Goal: Navigation & Orientation: Find specific page/section

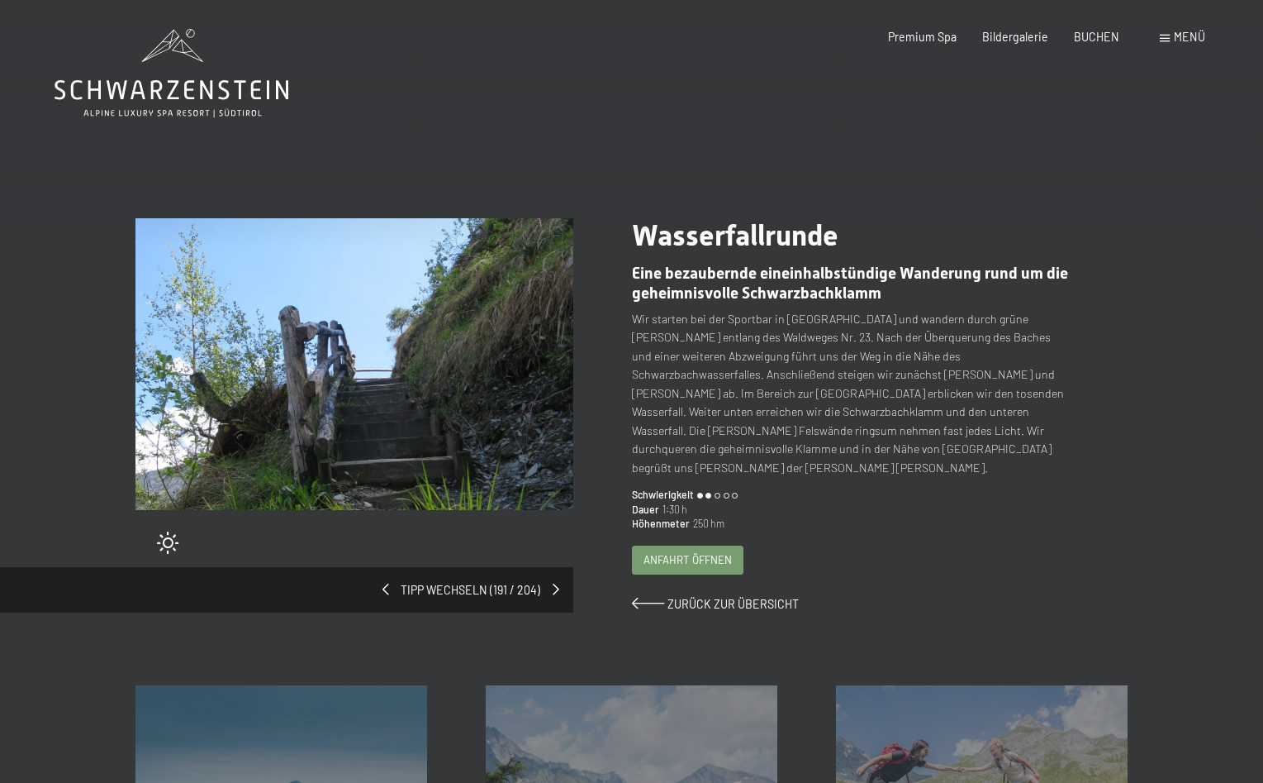
click at [384, 367] on img at bounding box center [355, 364] width 438 height 292
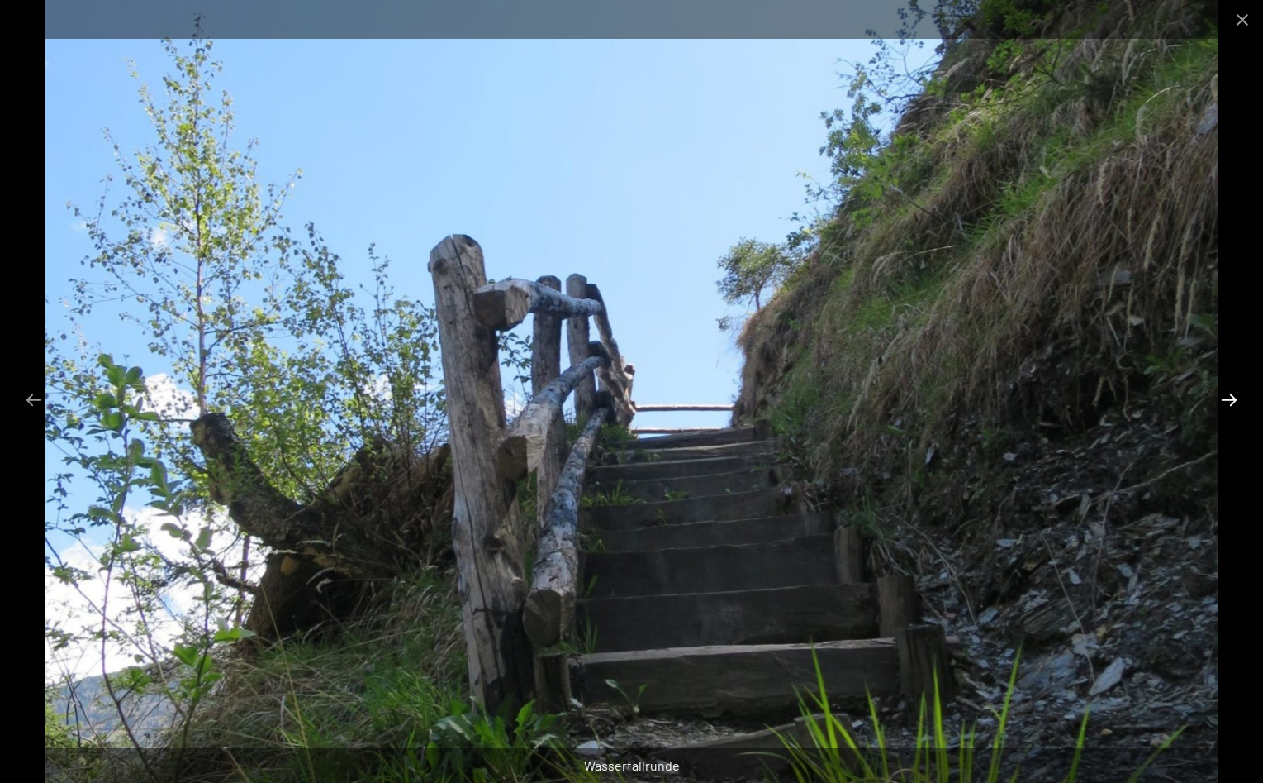
click at [1223, 398] on button "Next slide" at bounding box center [1229, 399] width 35 height 32
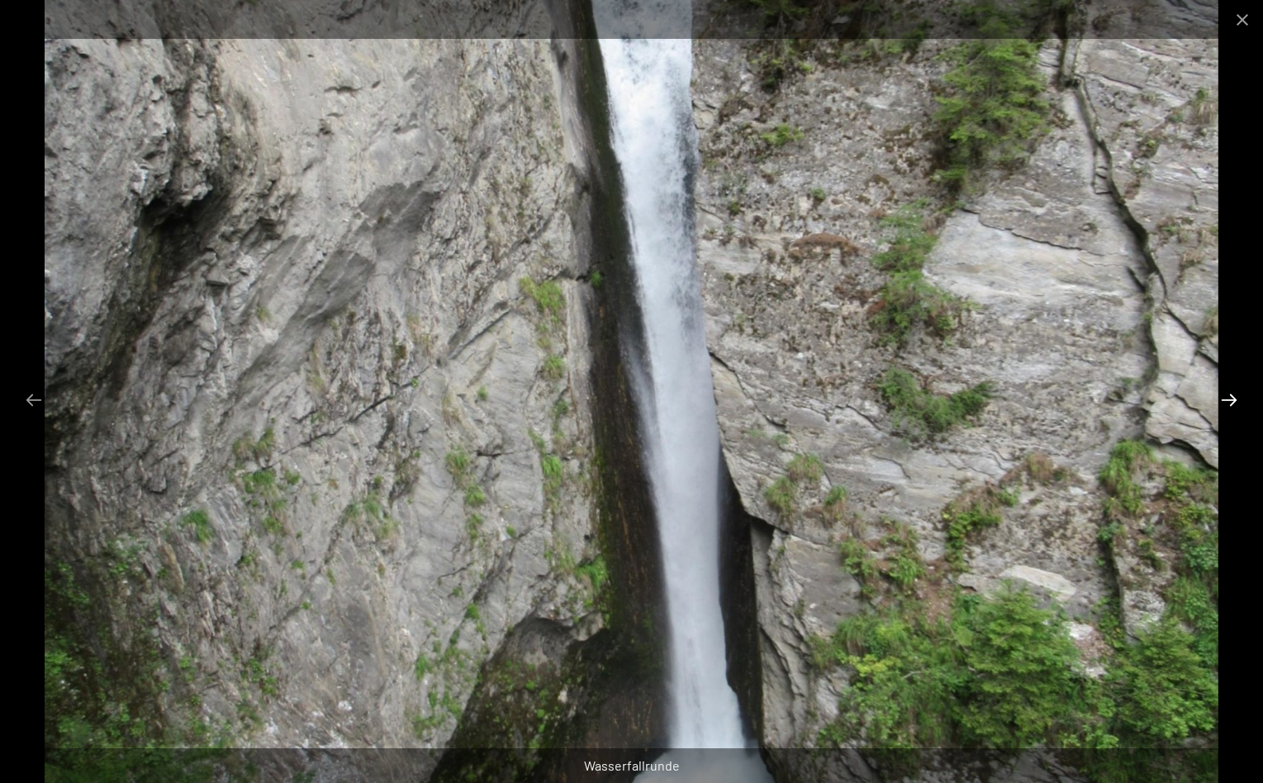
click at [1223, 398] on button "Next slide" at bounding box center [1229, 399] width 35 height 32
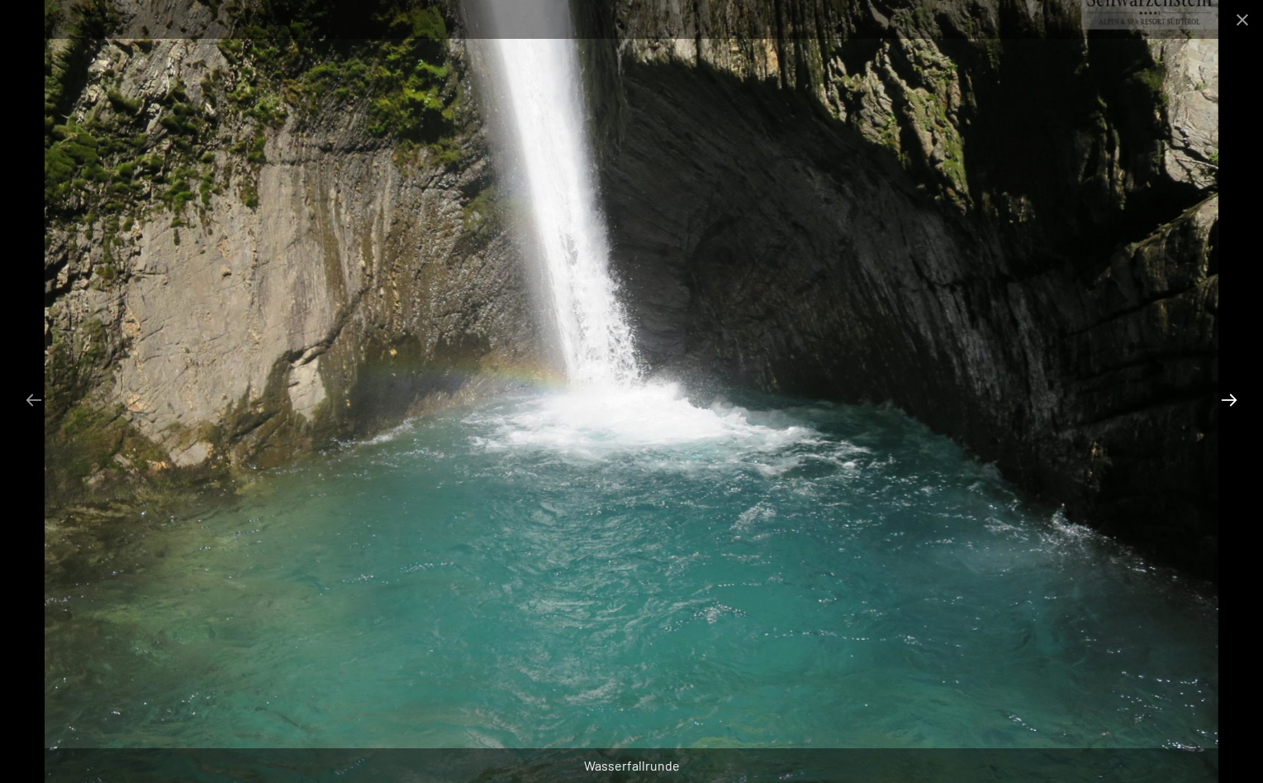
click at [1223, 398] on button "Next slide" at bounding box center [1229, 399] width 35 height 32
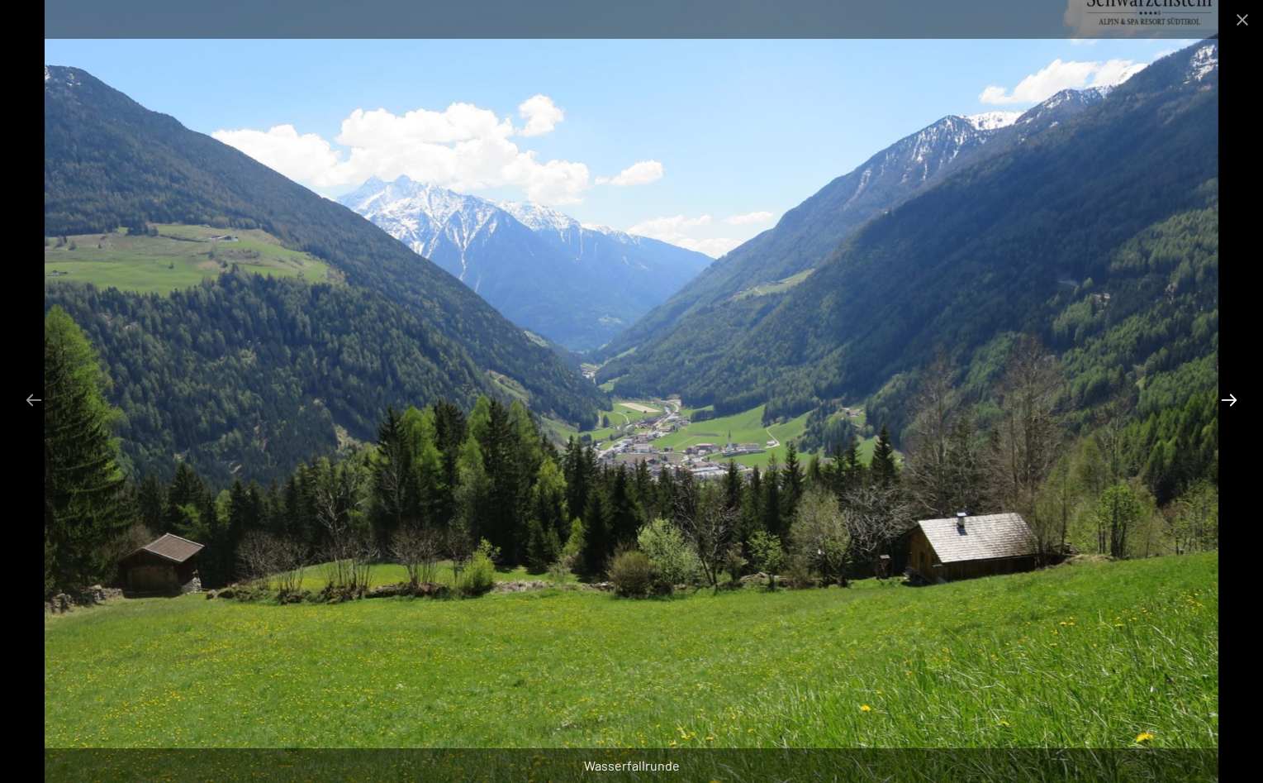
click at [1223, 398] on button "Next slide" at bounding box center [1229, 399] width 35 height 32
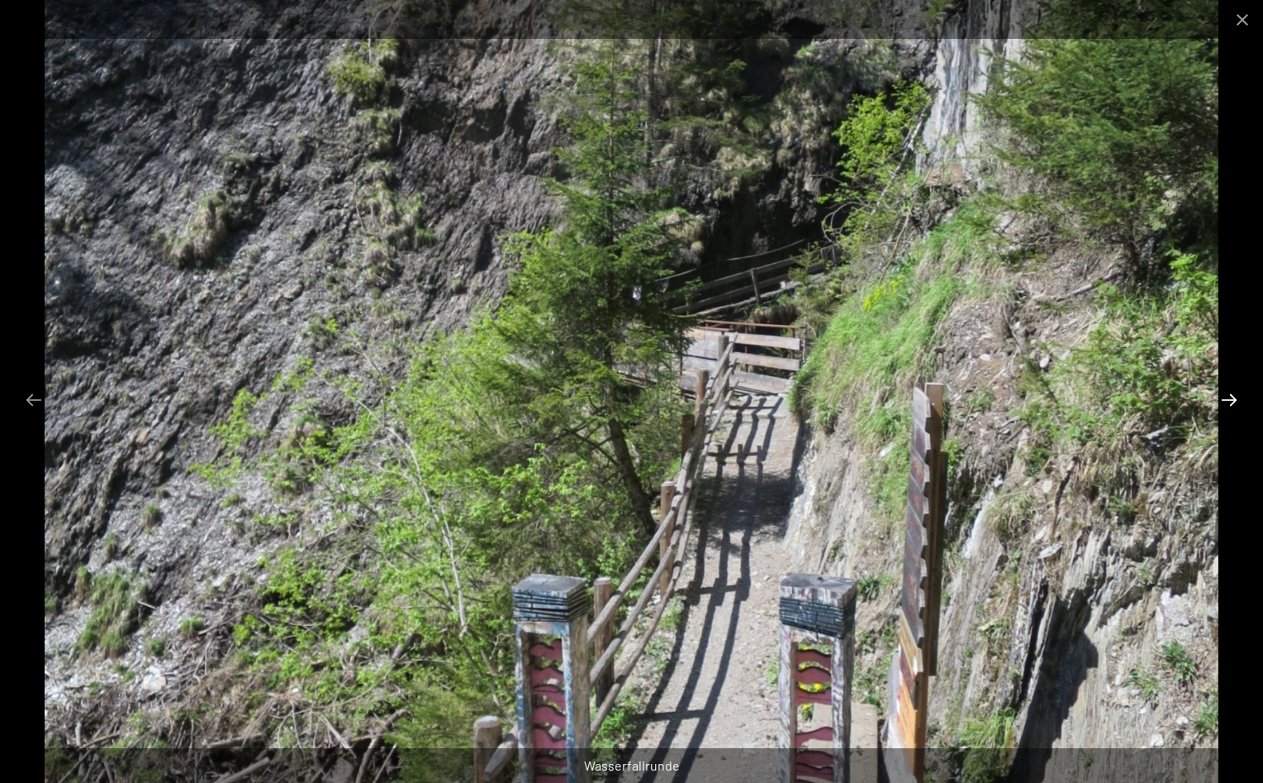
click at [1223, 398] on button "Next slide" at bounding box center [1229, 399] width 35 height 32
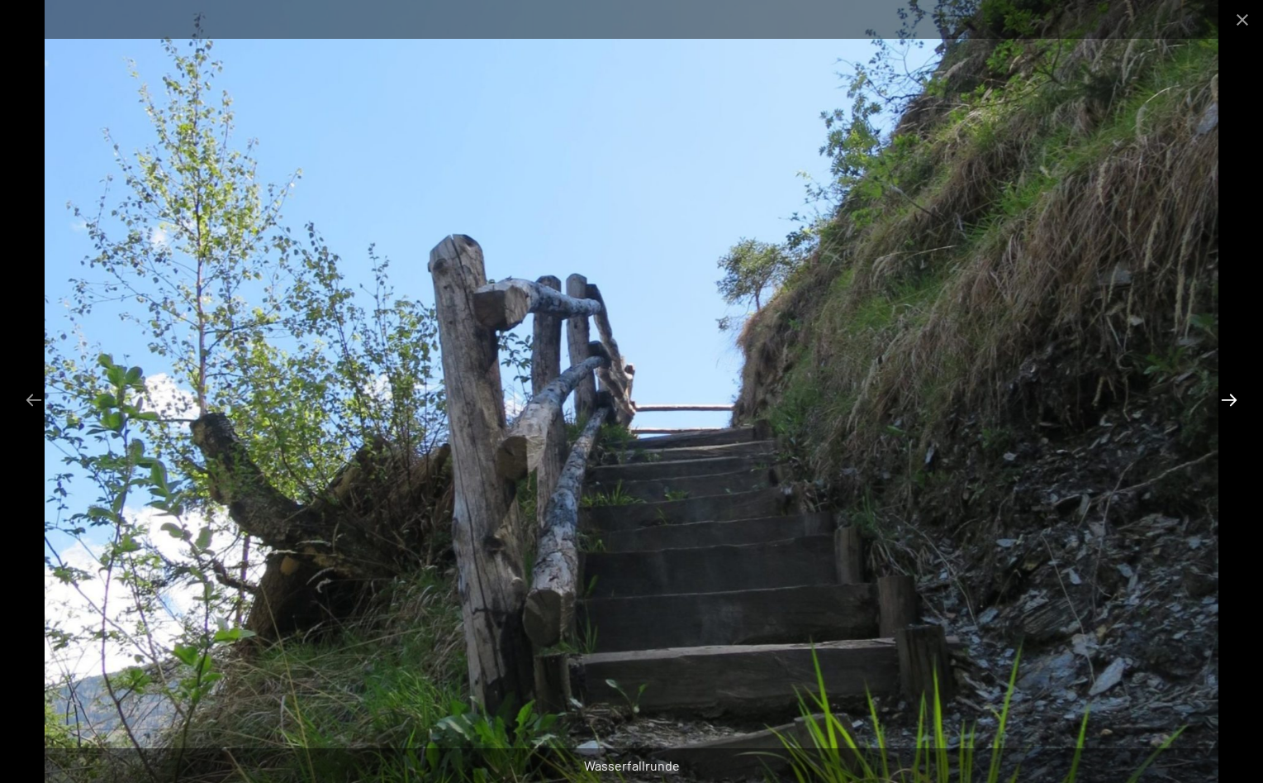
click at [1223, 398] on button "Next slide" at bounding box center [1229, 399] width 35 height 32
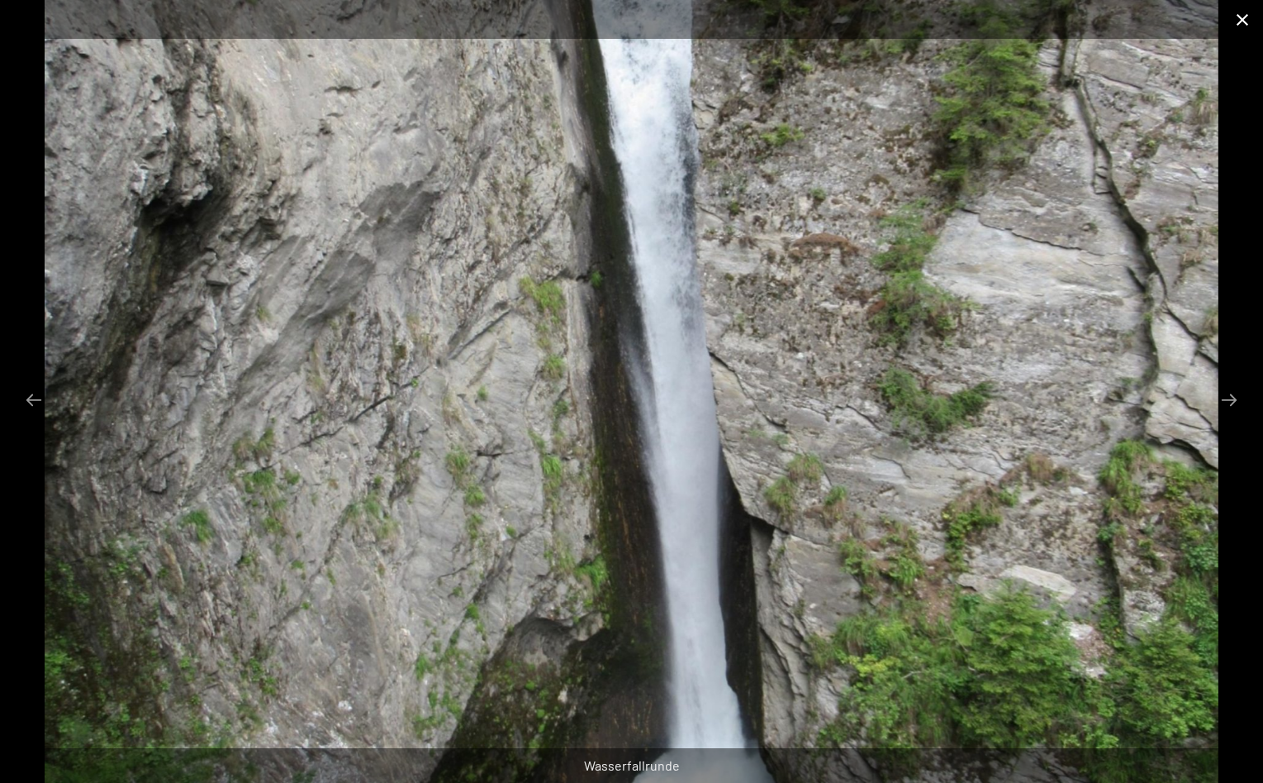
click at [1236, 16] on button "Close gallery" at bounding box center [1242, 19] width 41 height 39
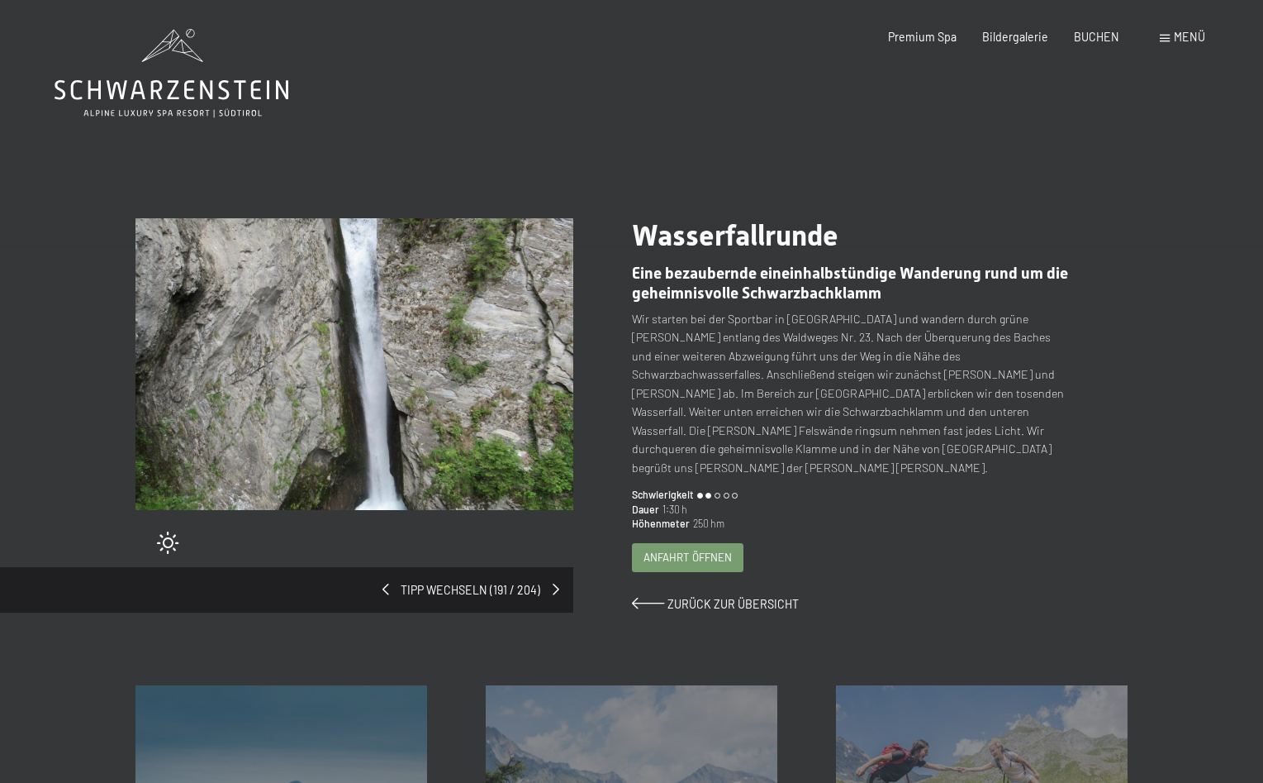
click at [702, 549] on span "Anfahrt öffnen" at bounding box center [688, 556] width 88 height 15
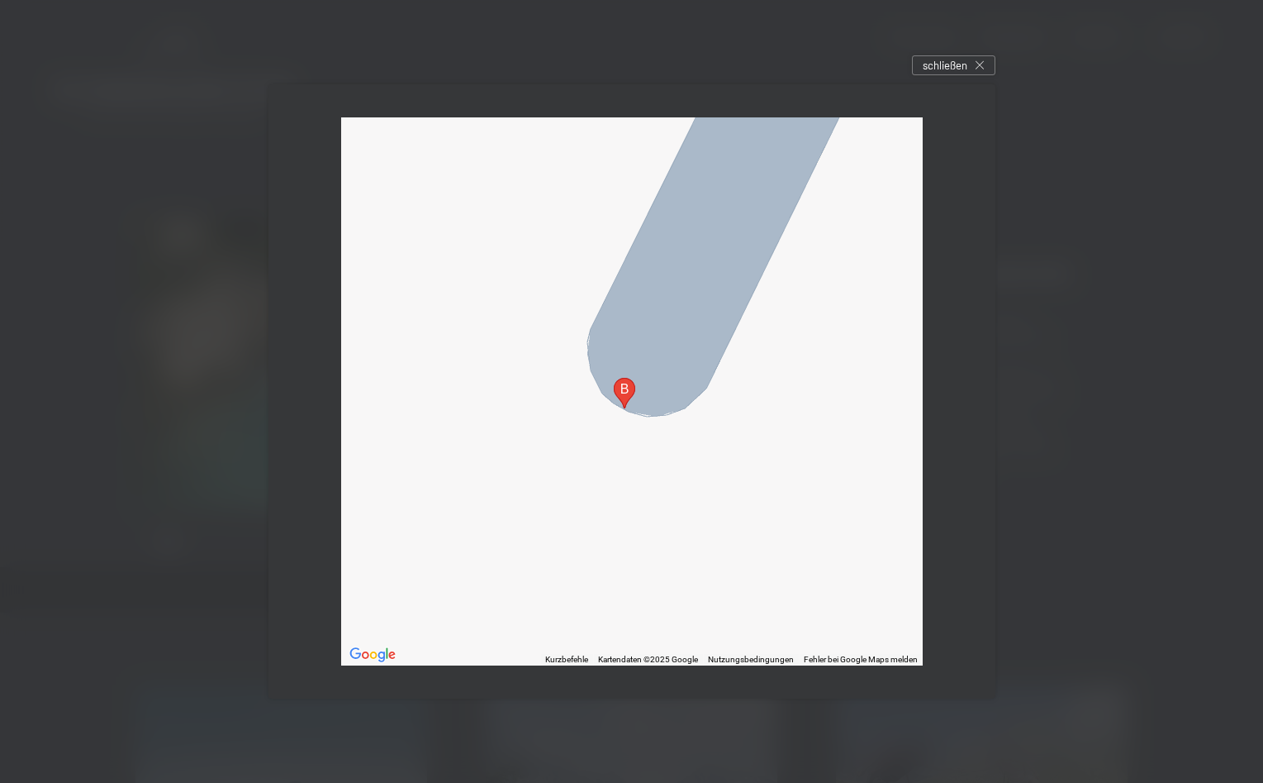
click at [614, 378] on area "Dorfstraße, 11, 39030 Luttach, Autonome Provinz Bozen - Südtirol, Italien" at bounding box center [614, 378] width 0 height 0
click at [672, 307] on button "Schließen" at bounding box center [652, 327] width 40 height 40
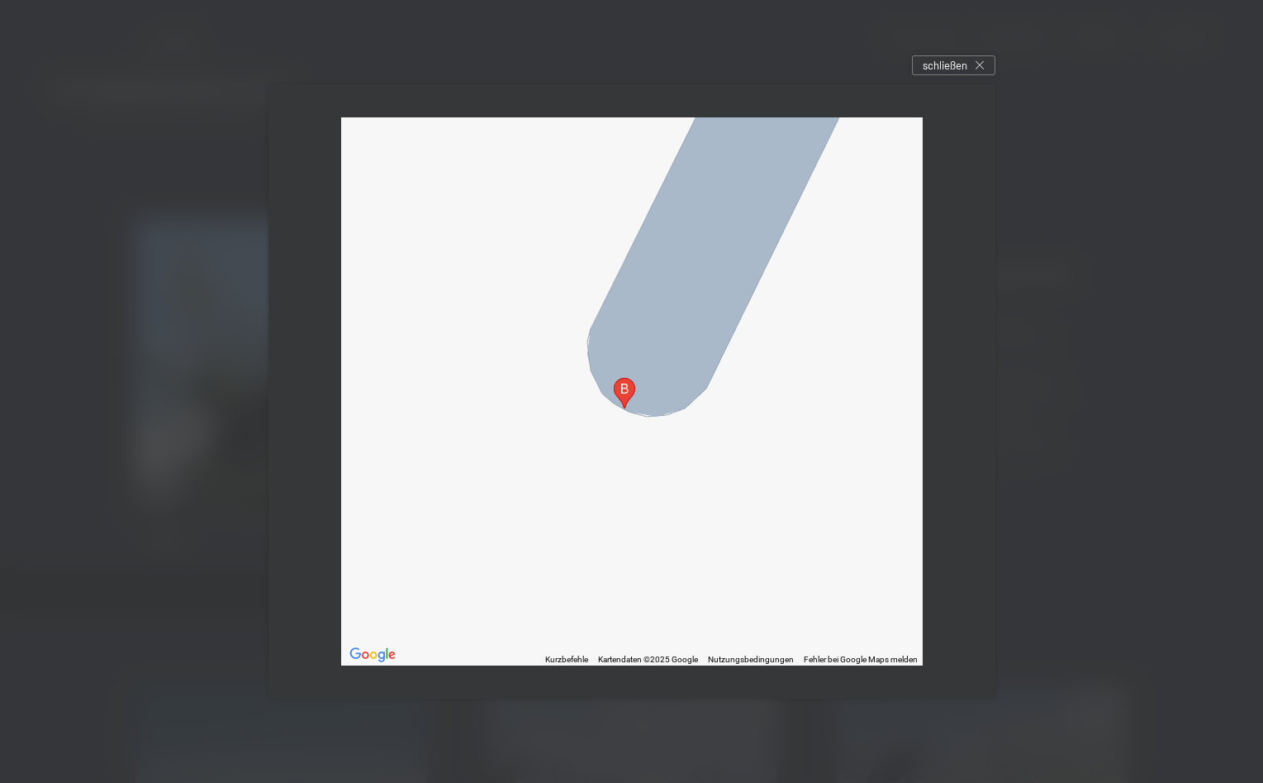
click at [774, 384] on div "Um von einem Element zum anderen zu gelangen, drückst du die Pfeiltasten entspr…" at bounding box center [632, 391] width 582 height 548
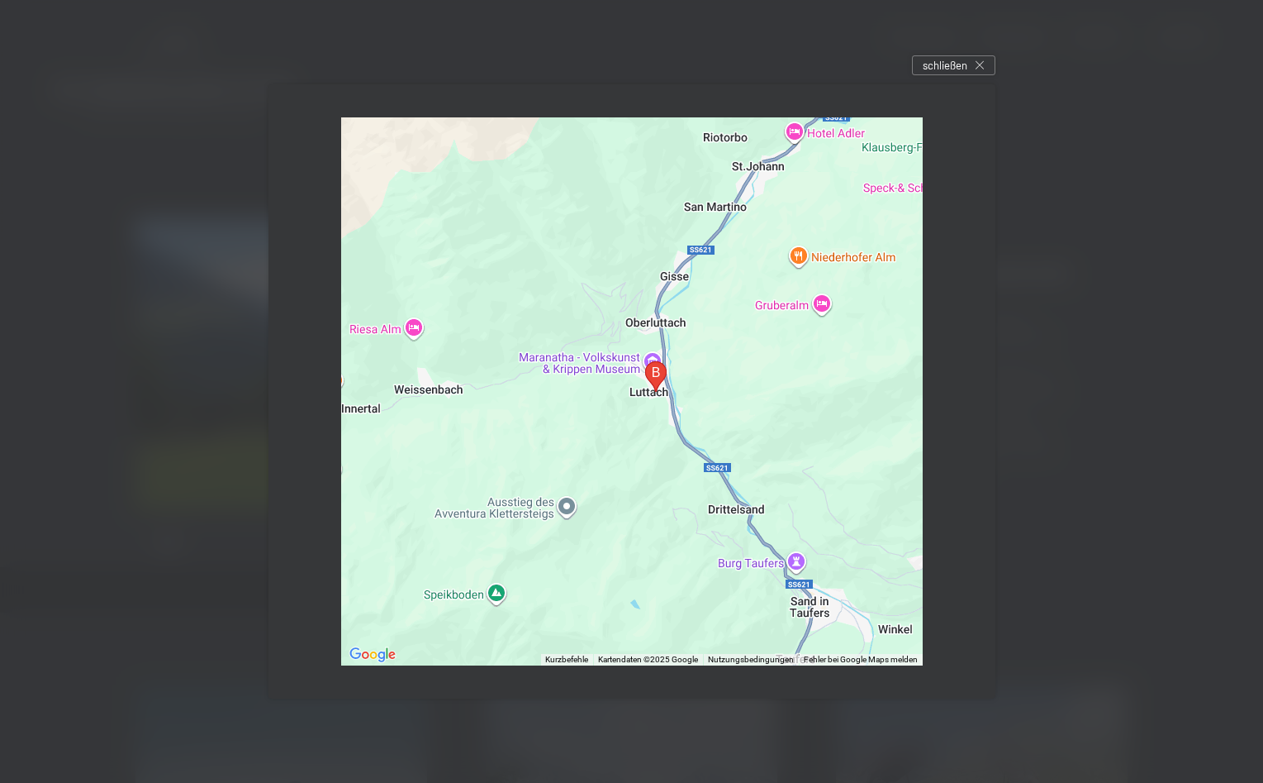
drag, startPoint x: 709, startPoint y: 423, endPoint x: 609, endPoint y: 400, distance: 102.6
click at [609, 400] on div at bounding box center [632, 391] width 582 height 548
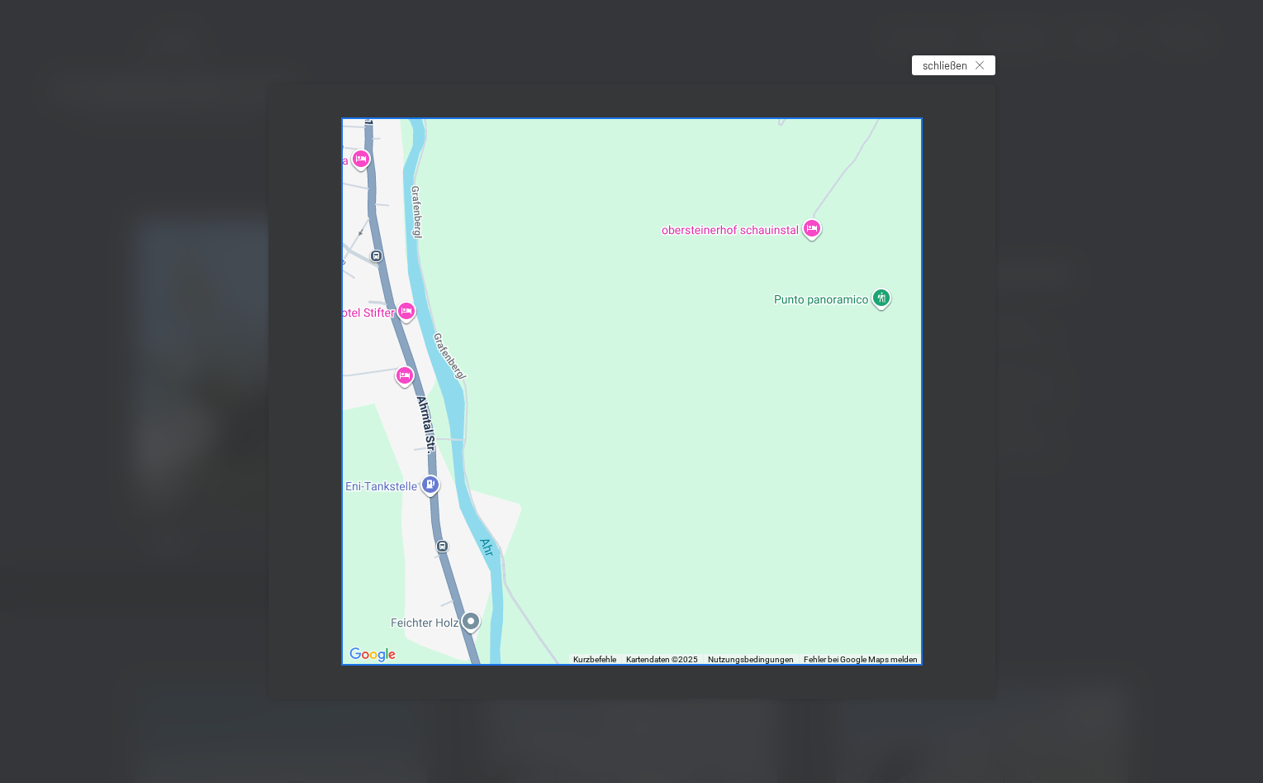
click at [975, 61] on div "schließen" at bounding box center [953, 65] width 83 height 20
